Goal: Task Accomplishment & Management: Use online tool/utility

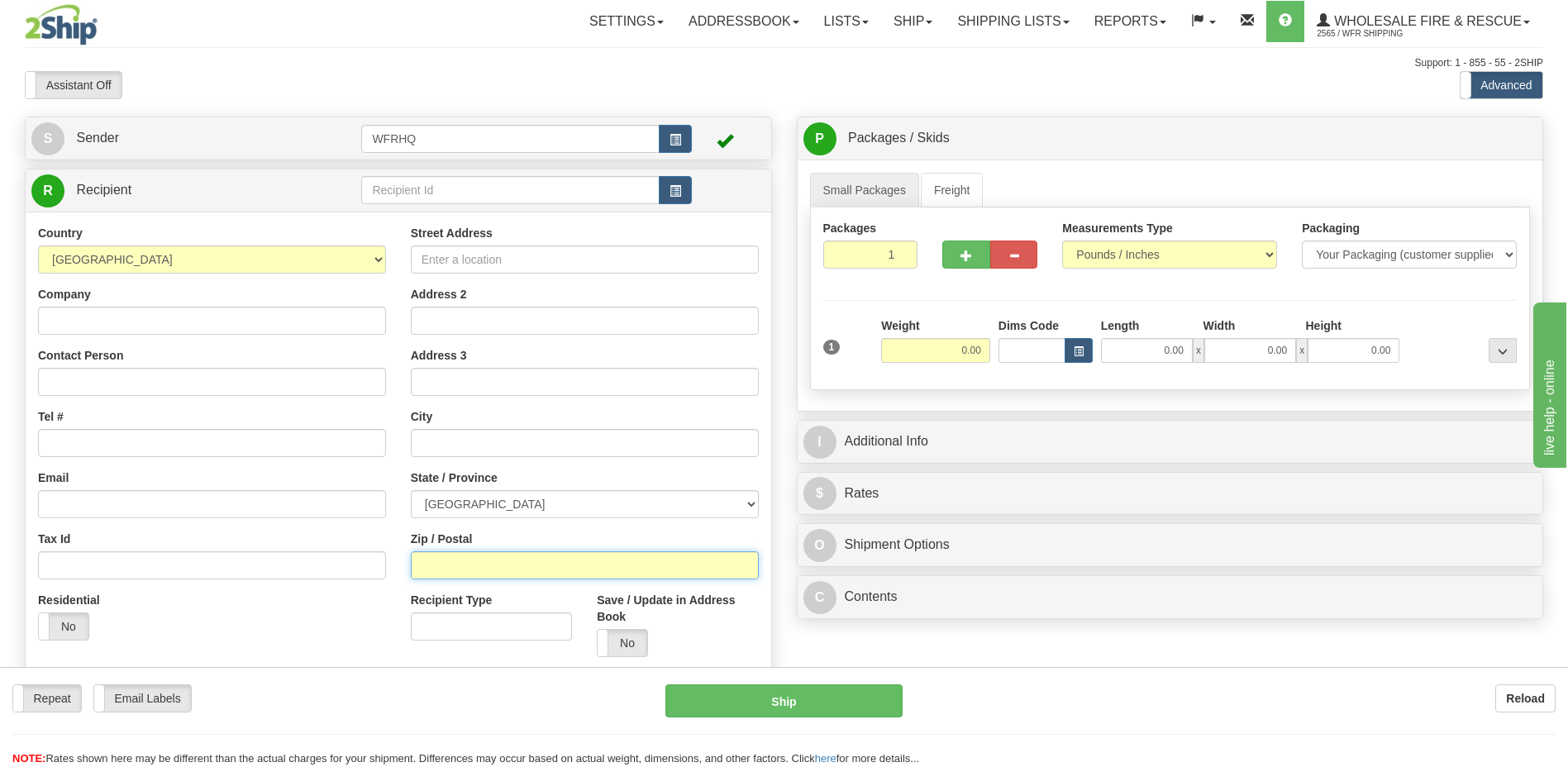
click at [442, 568] on input "Zip / Postal" at bounding box center [585, 564] width 348 height 28
type input "V0N 1P0"
type input "[PERSON_NAME][GEOGRAPHIC_DATA]"
select select "BC"
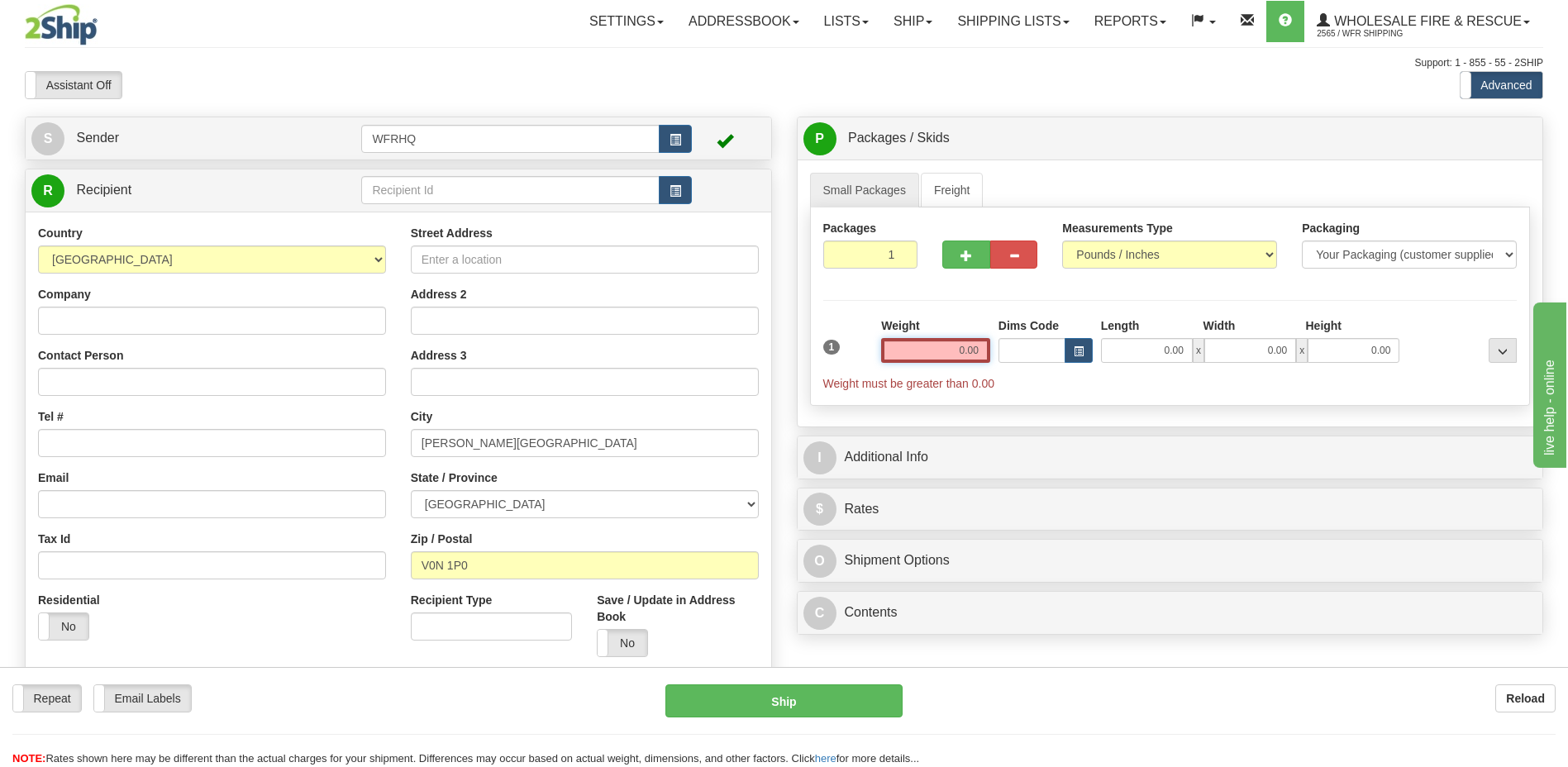
click at [958, 349] on input "0.00" at bounding box center [935, 350] width 109 height 25
type input "0.00"
click at [958, 357] on input "0.00" at bounding box center [935, 350] width 109 height 25
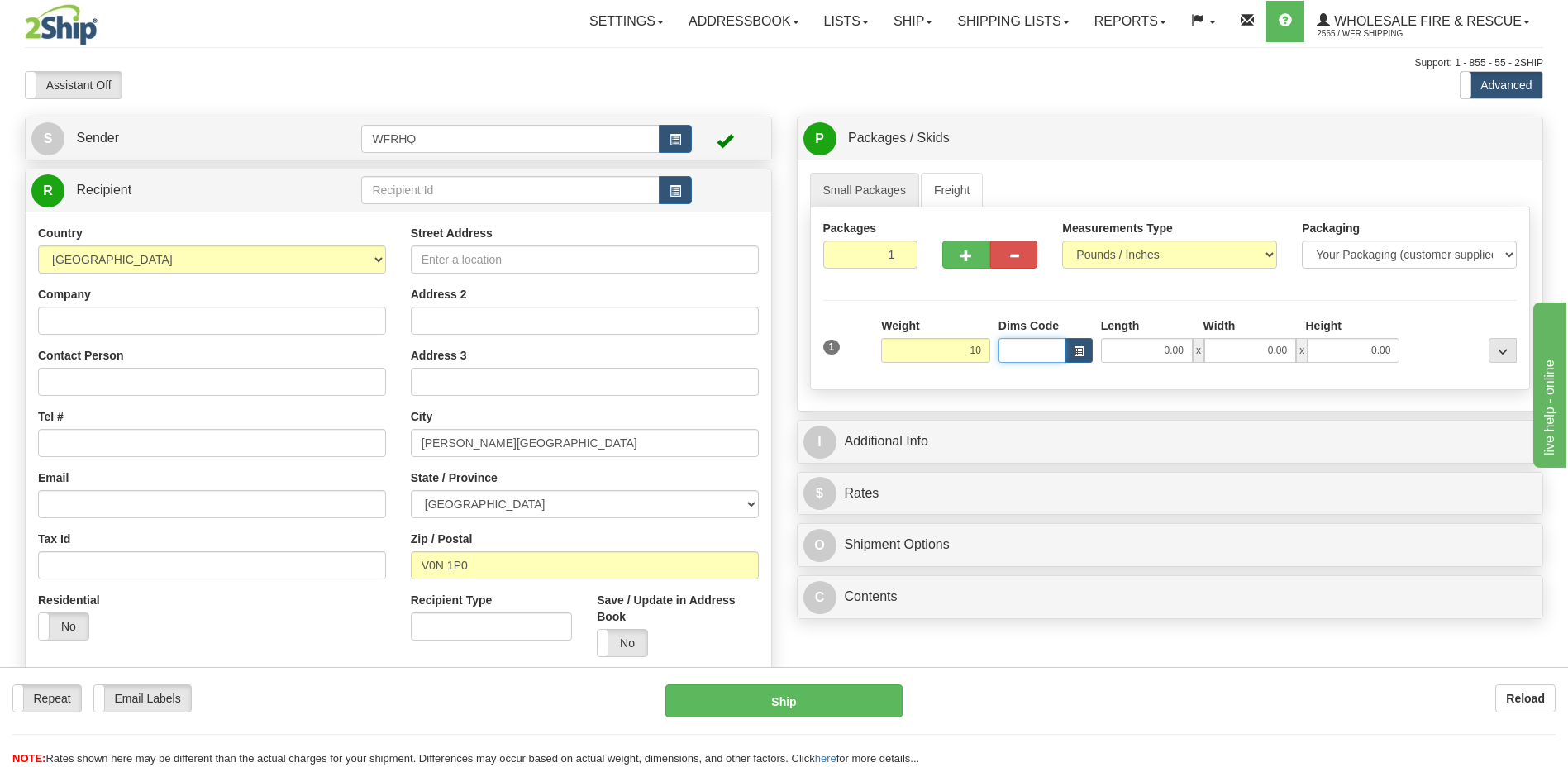
type input "10.00"
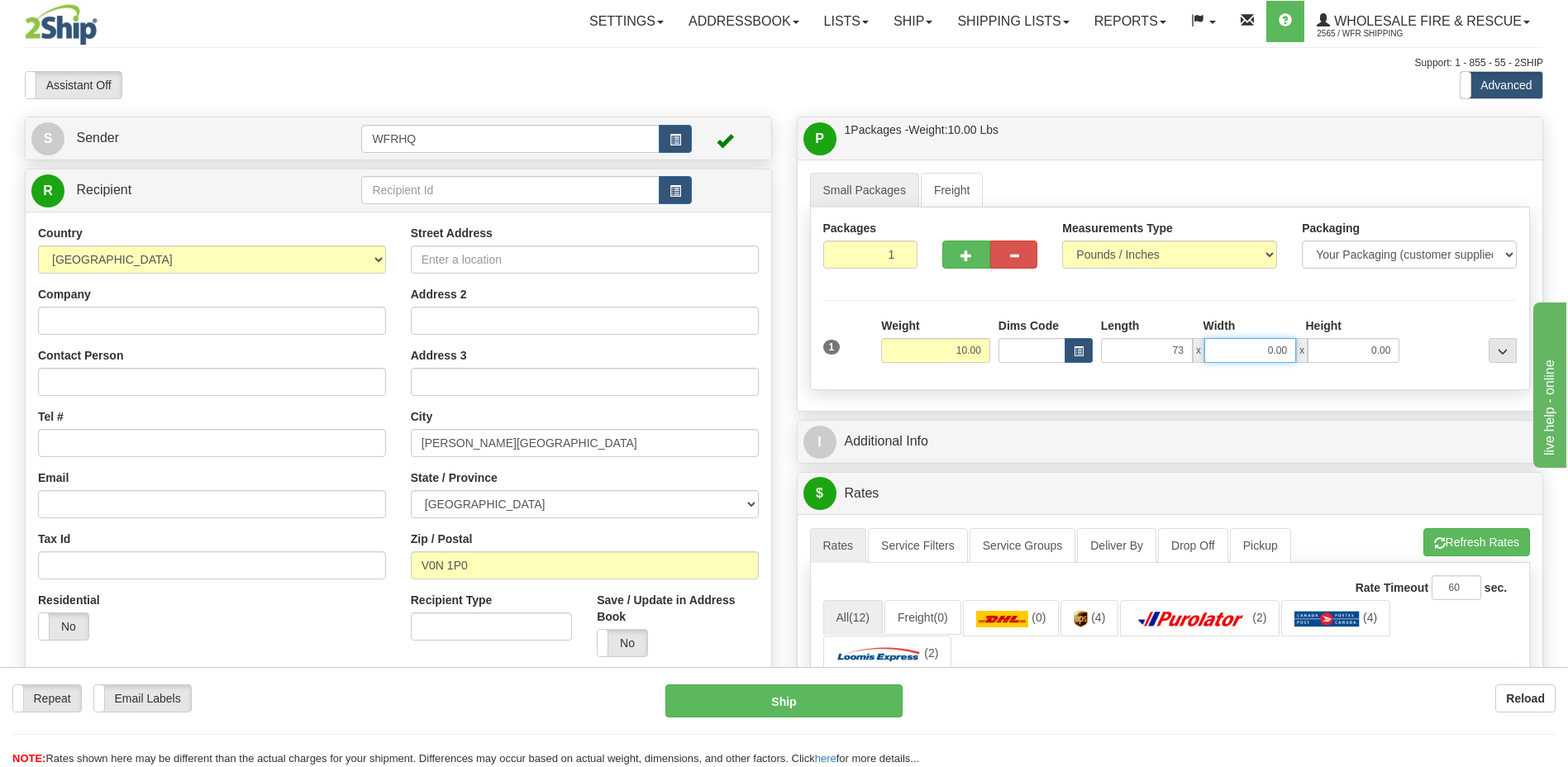
type input "73.00"
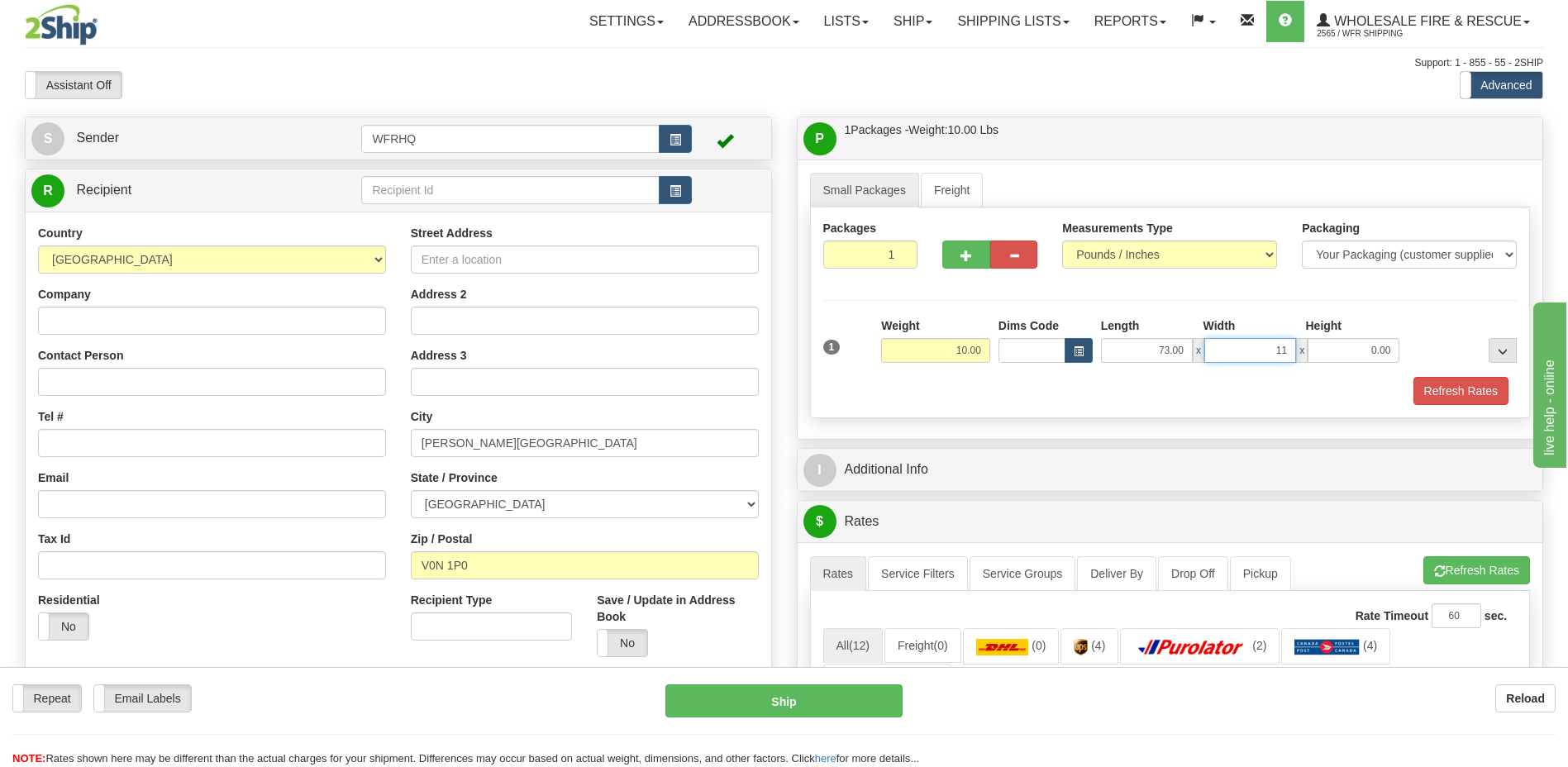
type input "11.00"
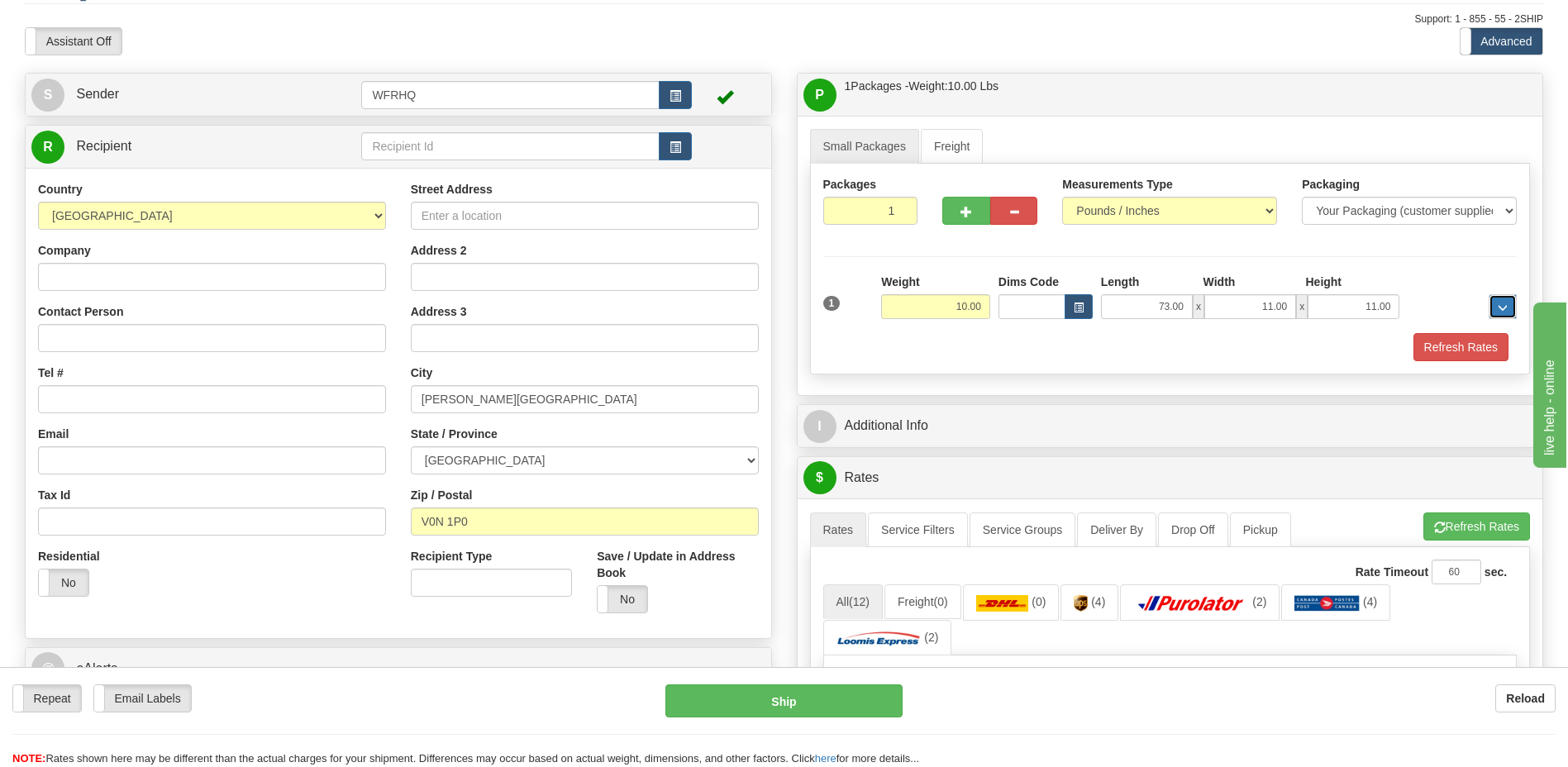
scroll to position [83, 0]
